Goal: Task Accomplishment & Management: Manage account settings

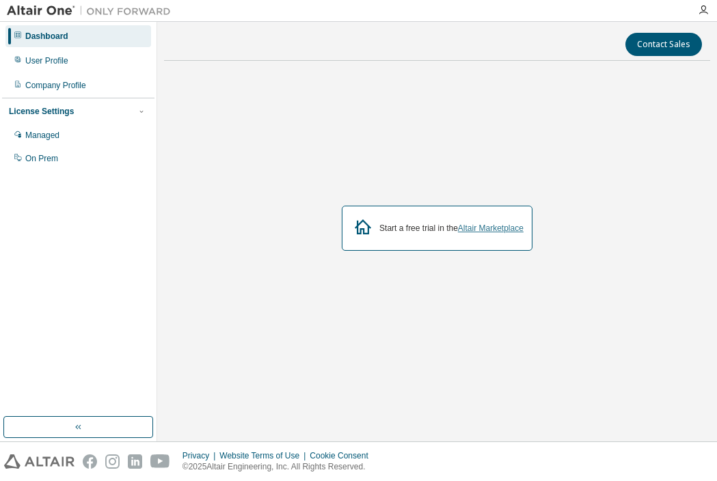
click at [483, 227] on link "Altair Marketplace" at bounding box center [491, 228] width 66 height 10
click at [62, 135] on div "Managed" at bounding box center [78, 135] width 146 height 22
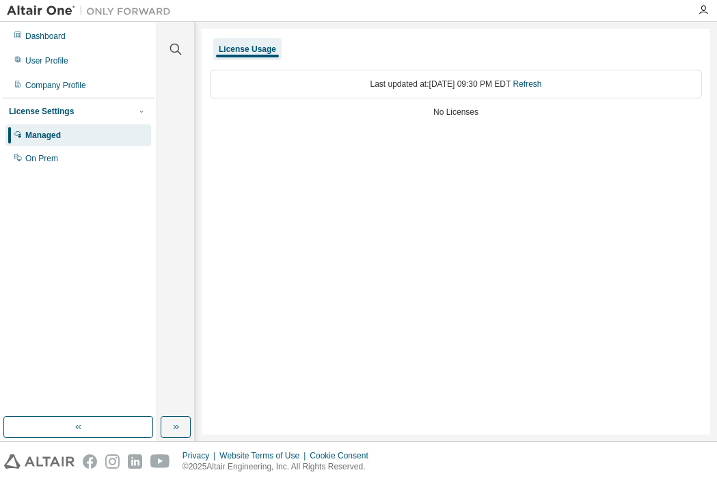
click at [441, 96] on div "Last updated at: Thu 2025-08-28 09:30 PM EDT Refresh" at bounding box center [456, 84] width 492 height 29
click at [248, 44] on div "License Usage" at bounding box center [247, 49] width 68 height 22
click at [79, 167] on div "On Prem" at bounding box center [78, 159] width 146 height 22
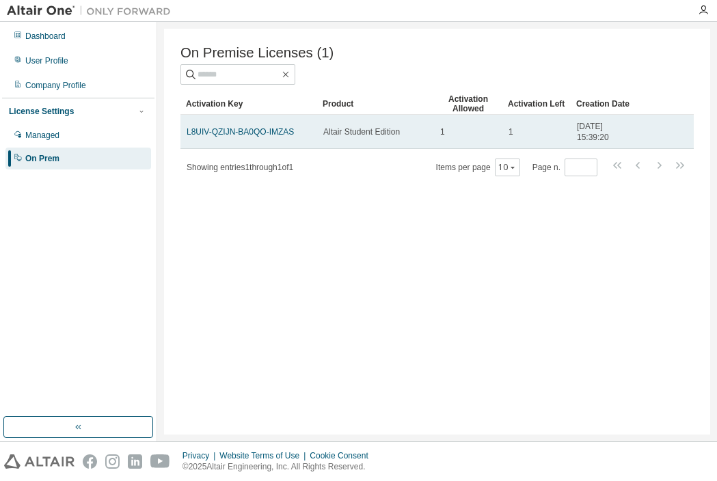
click at [347, 128] on span "Altair Student Edition" at bounding box center [361, 131] width 77 height 11
click at [287, 130] on link "L8UIV-QZIJN-BA0QO-IMZAS" at bounding box center [240, 132] width 107 height 10
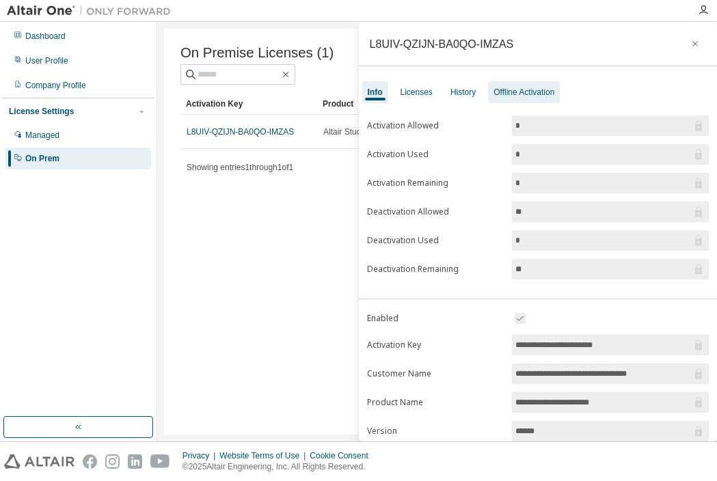
click at [517, 88] on div "Offline Activation" at bounding box center [523, 92] width 61 height 11
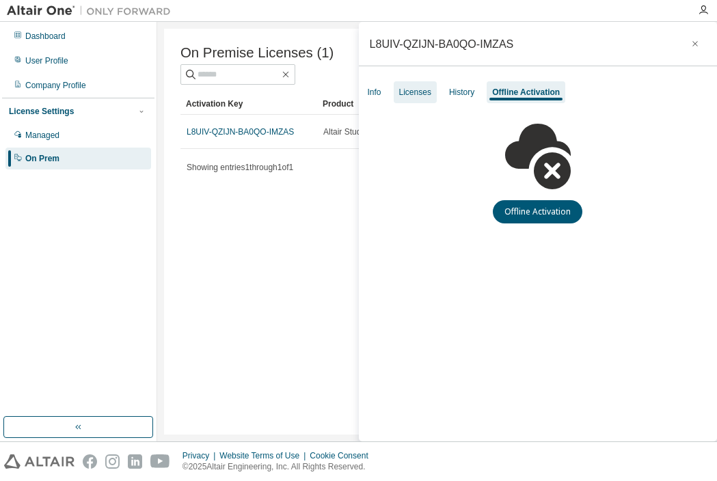
click at [414, 91] on div "Licenses" at bounding box center [415, 92] width 32 height 11
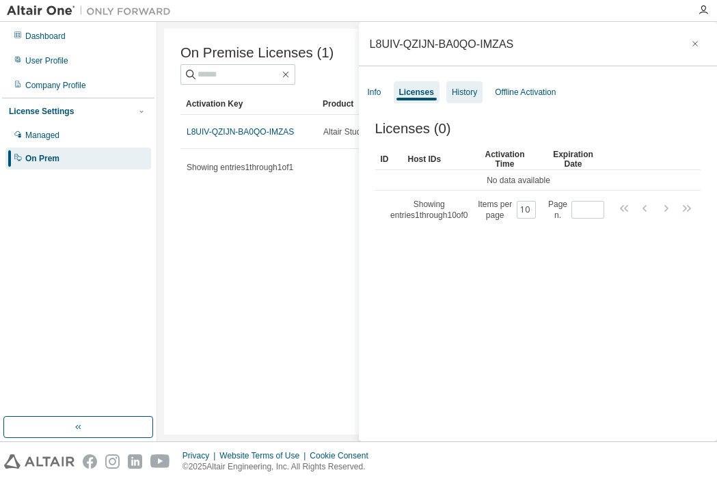
click at [463, 92] on div "History" at bounding box center [464, 92] width 25 height 11
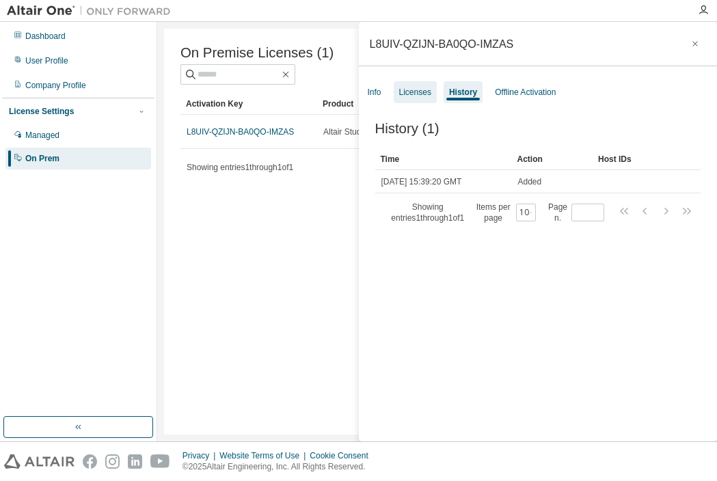
click at [408, 91] on div "Licenses" at bounding box center [415, 92] width 32 height 11
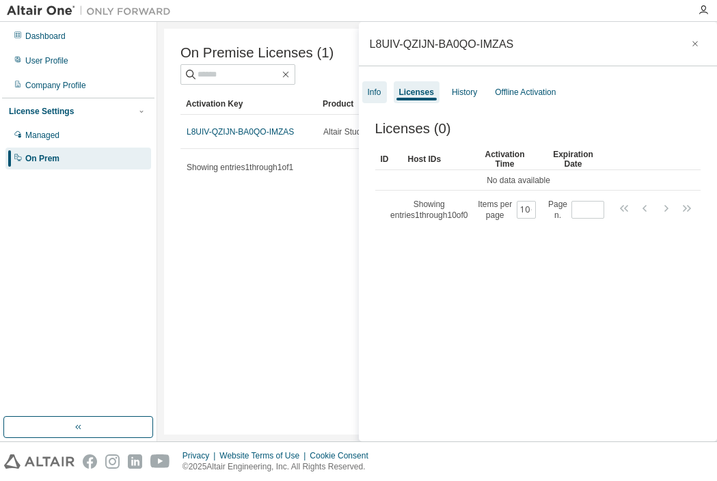
click at [378, 91] on div "Info" at bounding box center [375, 92] width 14 height 11
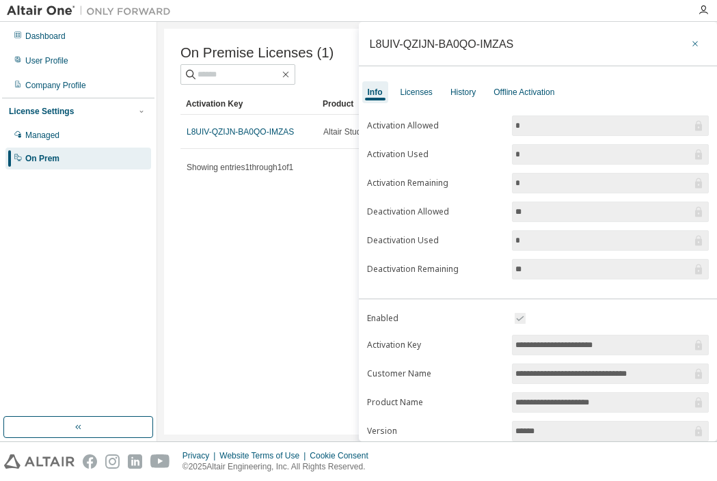
click at [690, 45] on icon "button" at bounding box center [695, 43] width 10 height 11
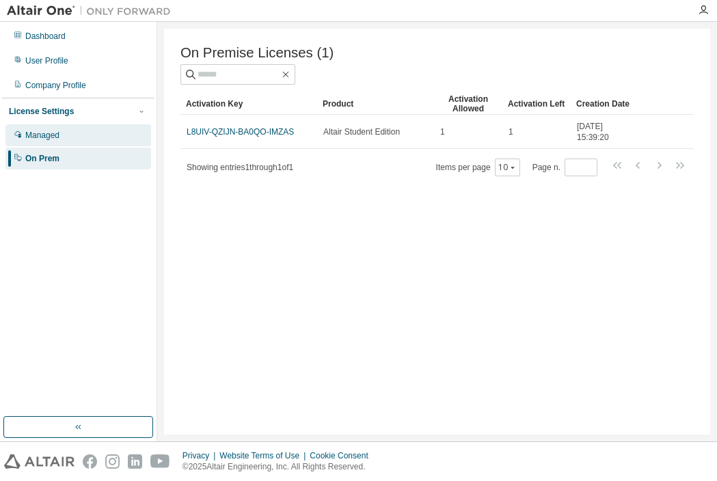
click at [81, 130] on div "Managed" at bounding box center [78, 135] width 146 height 22
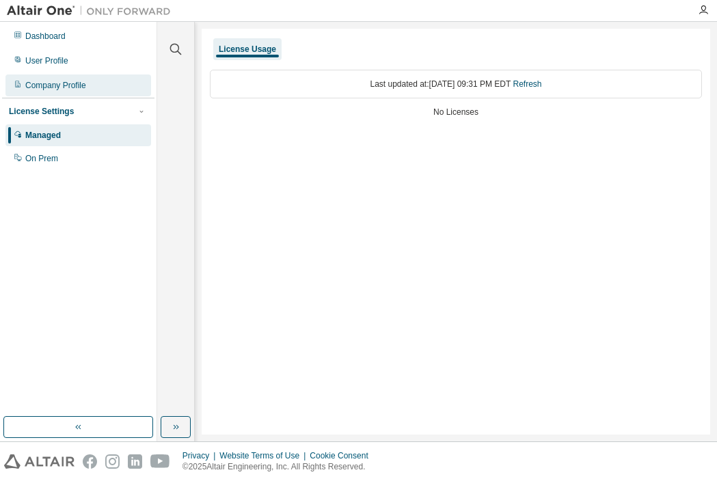
click at [79, 82] on div "Company Profile" at bounding box center [55, 85] width 61 height 11
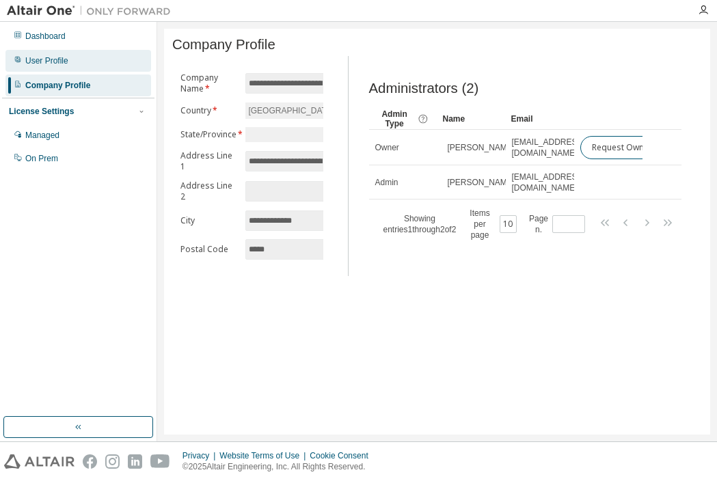
click at [51, 59] on div "User Profile" at bounding box center [46, 60] width 43 height 11
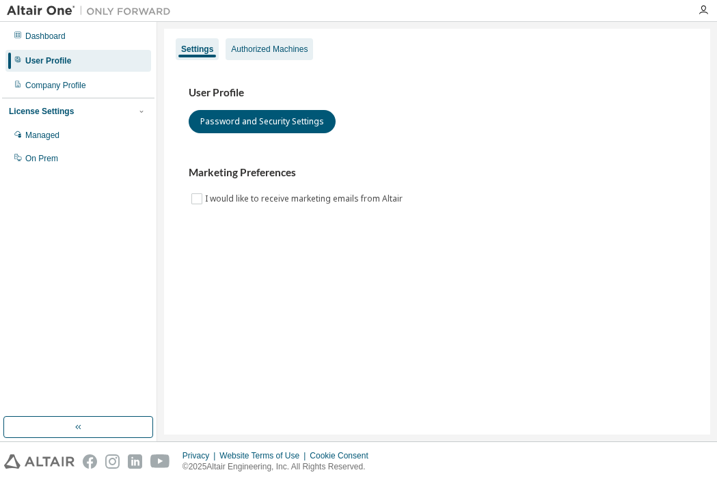
click at [251, 44] on div "Authorized Machines" at bounding box center [269, 49] width 77 height 11
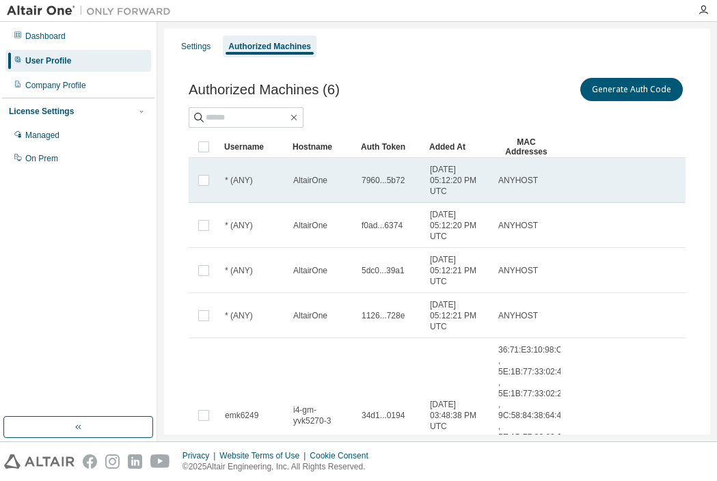
scroll to position [259, 0]
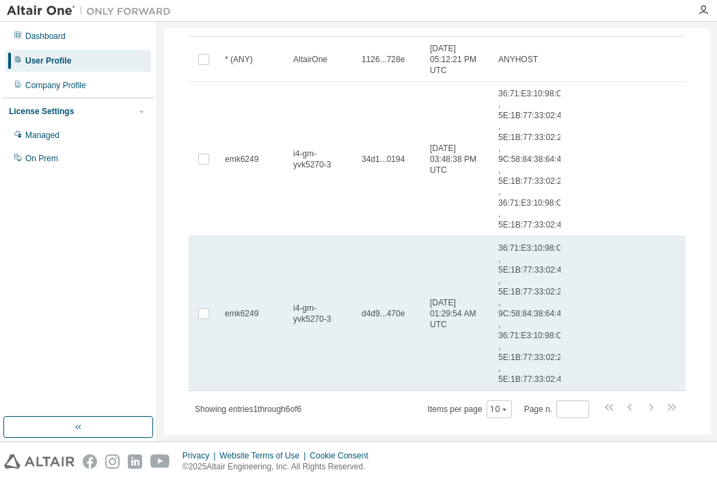
click at [488, 308] on td "2025-08-29 01:29:54 AM UTC" at bounding box center [458, 313] width 68 height 154
click at [508, 293] on span "36:71:E3:10:98:C4 , 5E:1B:77:33:02:4B , 5E:1B:77:33:02:2C , 9C:58:84:38:64:47 ,…" at bounding box center [532, 314] width 69 height 142
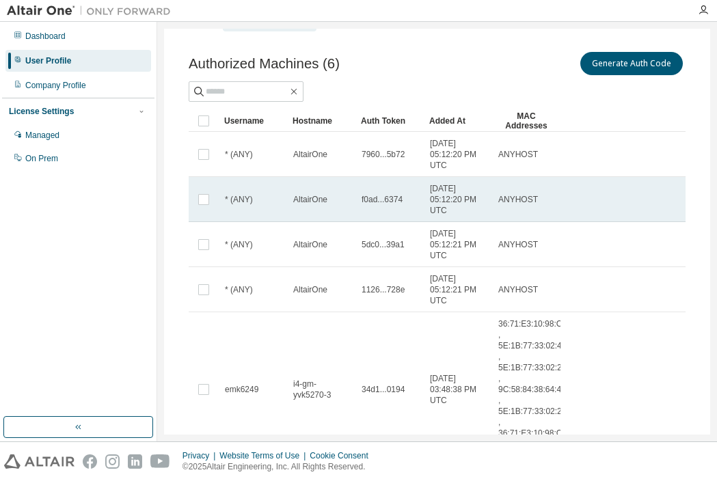
scroll to position [0, 0]
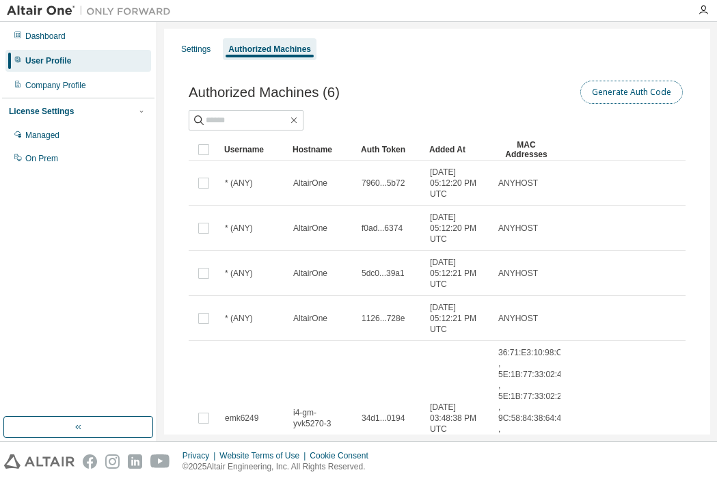
click at [586, 89] on button "Generate Auth Code" at bounding box center [631, 92] width 102 height 23
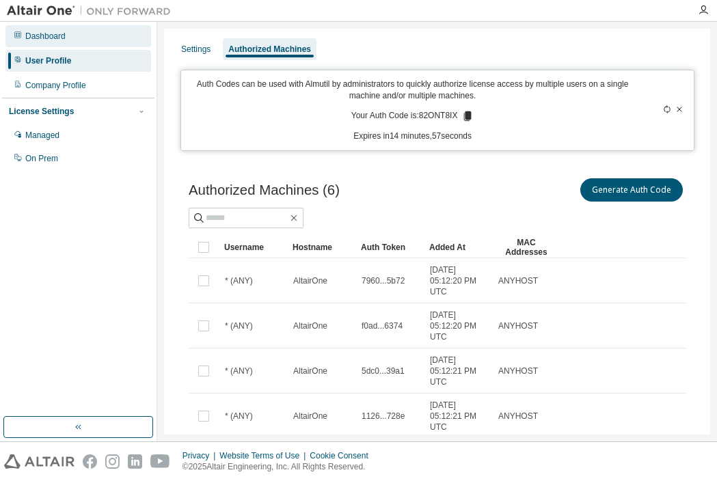
click at [77, 37] on div "Dashboard" at bounding box center [78, 36] width 146 height 22
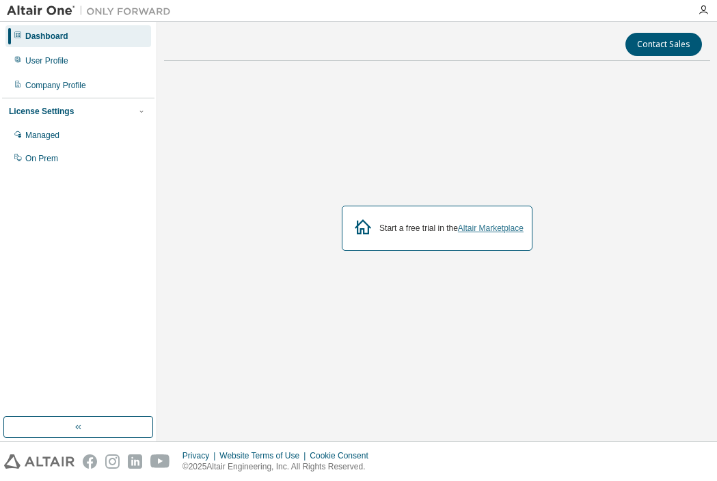
click at [512, 232] on link "Altair Marketplace" at bounding box center [491, 228] width 66 height 10
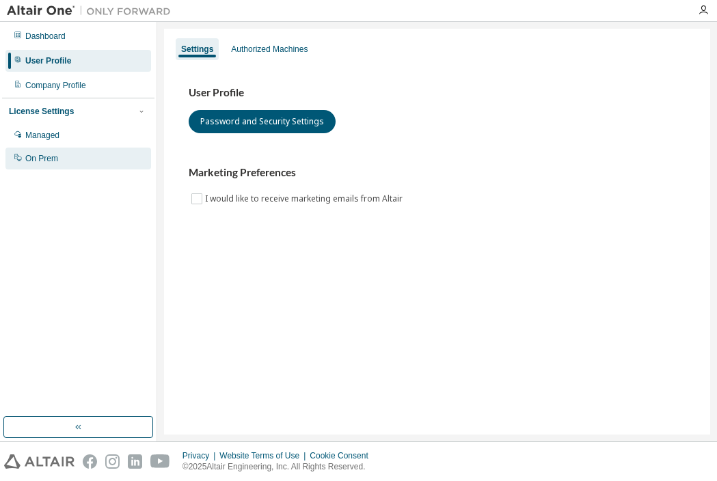
click at [49, 154] on div "On Prem" at bounding box center [41, 158] width 33 height 11
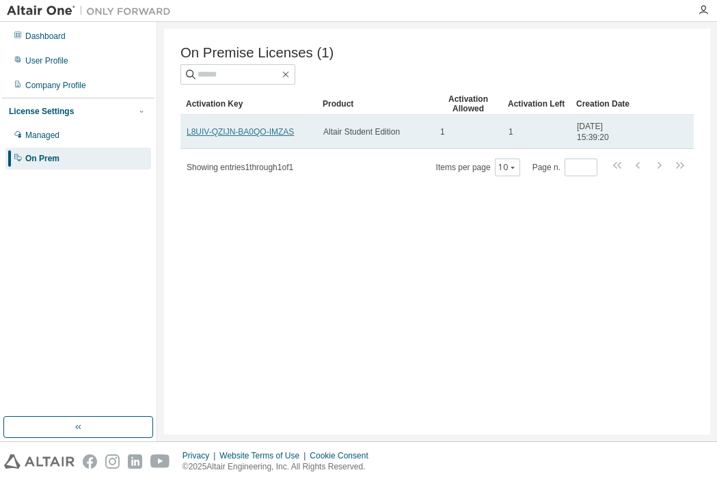
click at [235, 133] on link "L8UIV-QZIJN-BA0QO-IMZAS" at bounding box center [240, 132] width 107 height 10
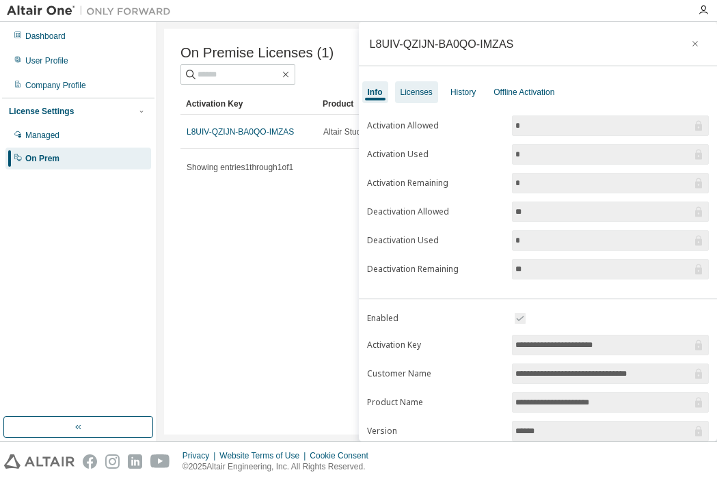
click at [421, 89] on div "Licenses" at bounding box center [416, 92] width 32 height 11
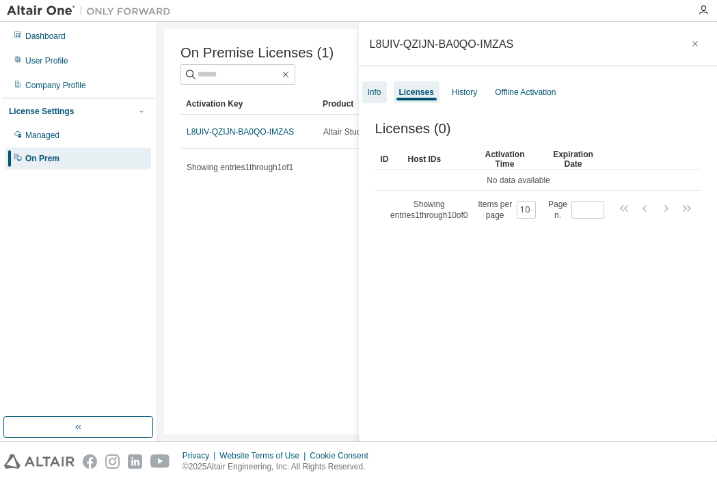
click at [376, 92] on div "Info" at bounding box center [375, 92] width 14 height 11
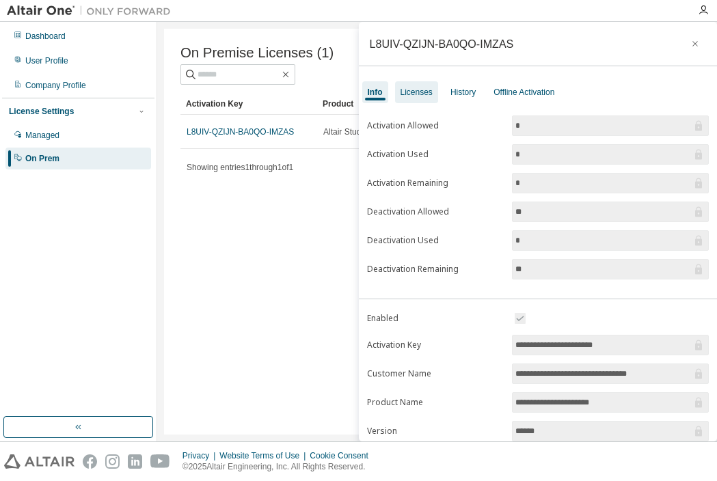
click at [421, 96] on div "Licenses" at bounding box center [416, 92] width 32 height 11
